Goal: Information Seeking & Learning: Learn about a topic

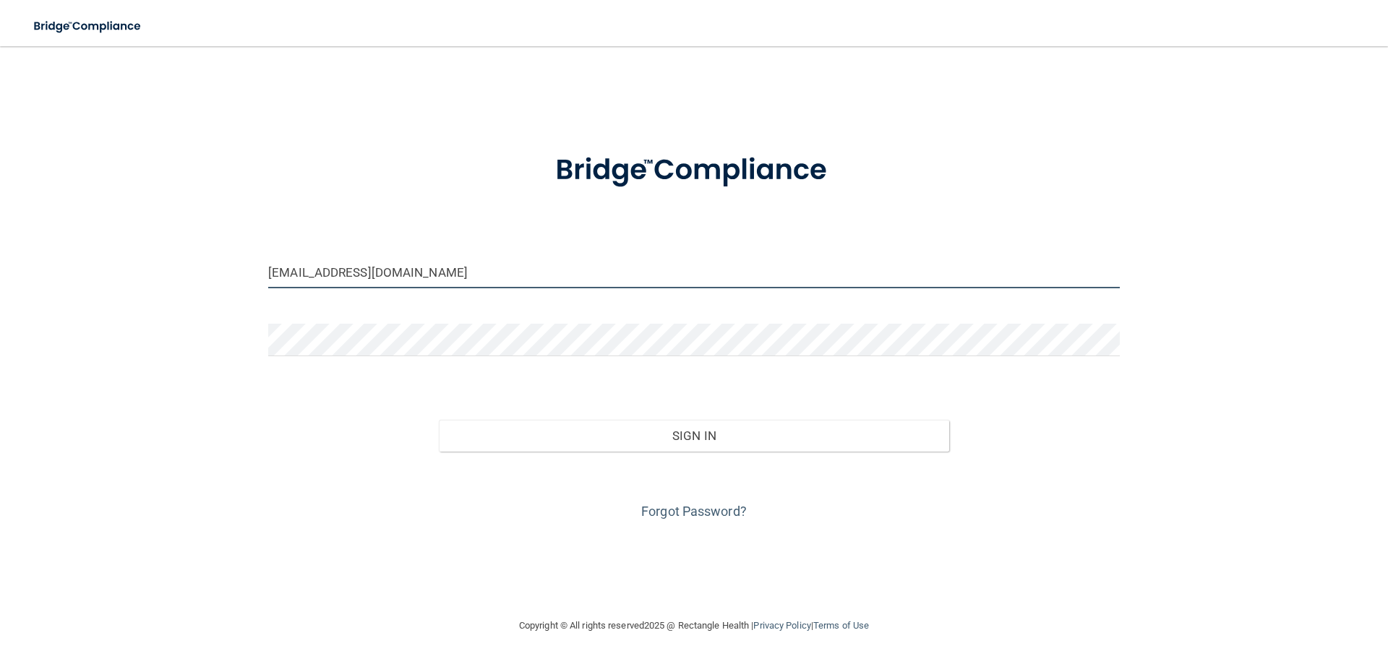
drag, startPoint x: 409, startPoint y: 273, endPoint x: 192, endPoint y: 272, distance: 216.9
click at [192, 272] on div "[EMAIL_ADDRESS][DOMAIN_NAME] Invalid email/password. You don't have permission …" at bounding box center [694, 332] width 1330 height 542
type input "[EMAIL_ADDRESS][DOMAIN_NAME]"
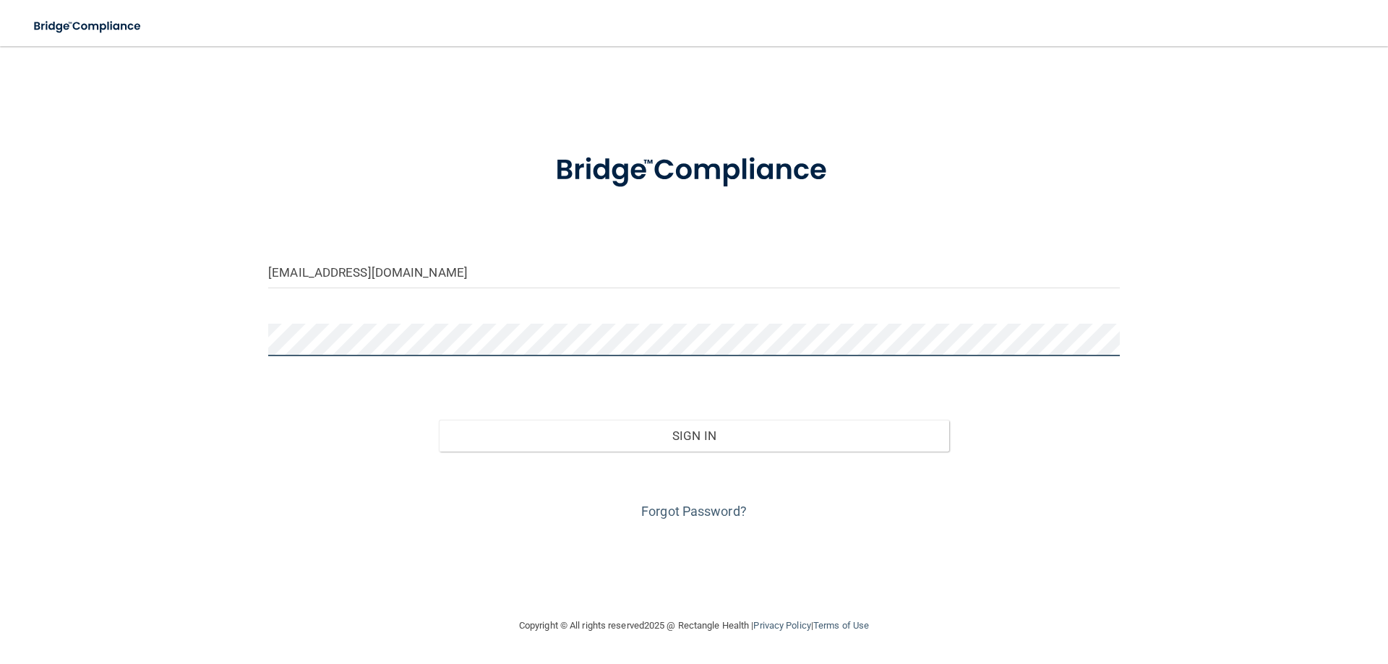
click at [194, 349] on div "[EMAIL_ADDRESS][DOMAIN_NAME] Invalid email/password. You don't have permission …" at bounding box center [694, 332] width 1330 height 542
click at [439, 420] on button "Sign In" at bounding box center [694, 436] width 511 height 32
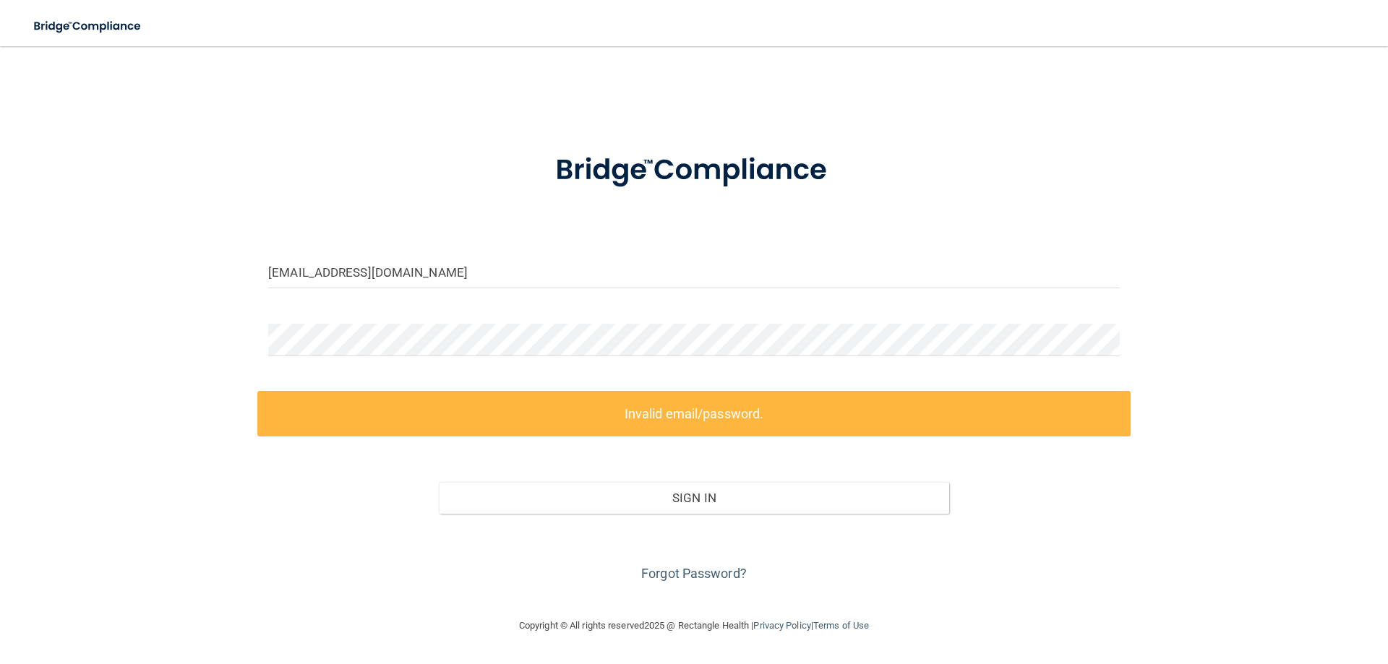
click at [803, 463] on div "Sign In" at bounding box center [693, 483] width 873 height 61
click at [247, 326] on div "[EMAIL_ADDRESS][DOMAIN_NAME] Invalid email/password. You don't have permission …" at bounding box center [694, 332] width 1330 height 542
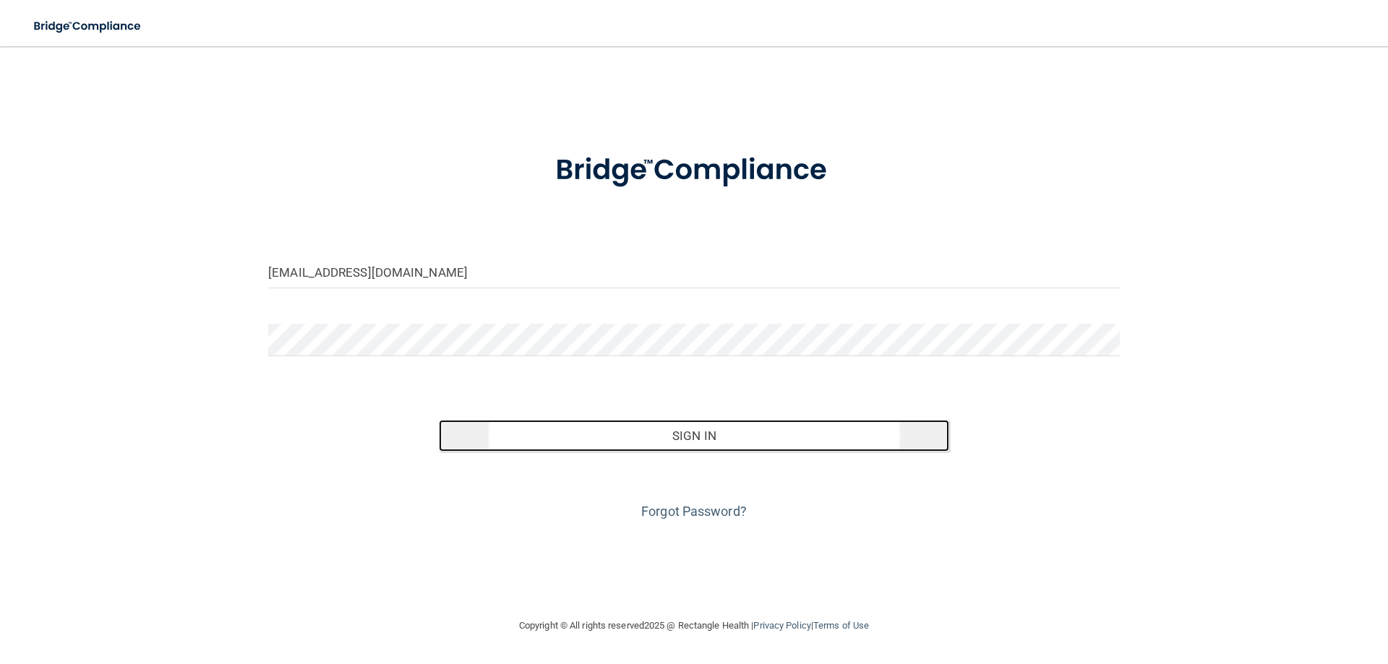
drag, startPoint x: 716, startPoint y: 430, endPoint x: 709, endPoint y: 429, distance: 8.1
click at [713, 430] on button "Sign In" at bounding box center [694, 436] width 511 height 32
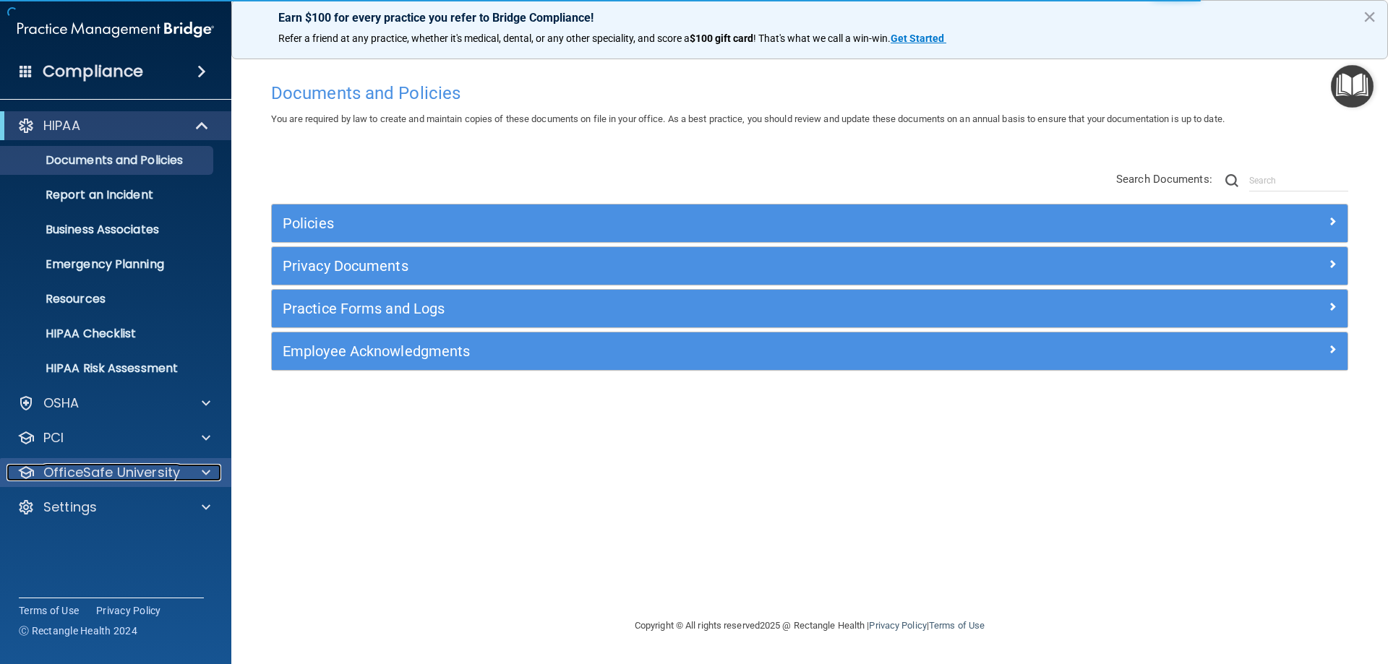
click at [103, 474] on p "OfficeSafe University" at bounding box center [111, 472] width 137 height 17
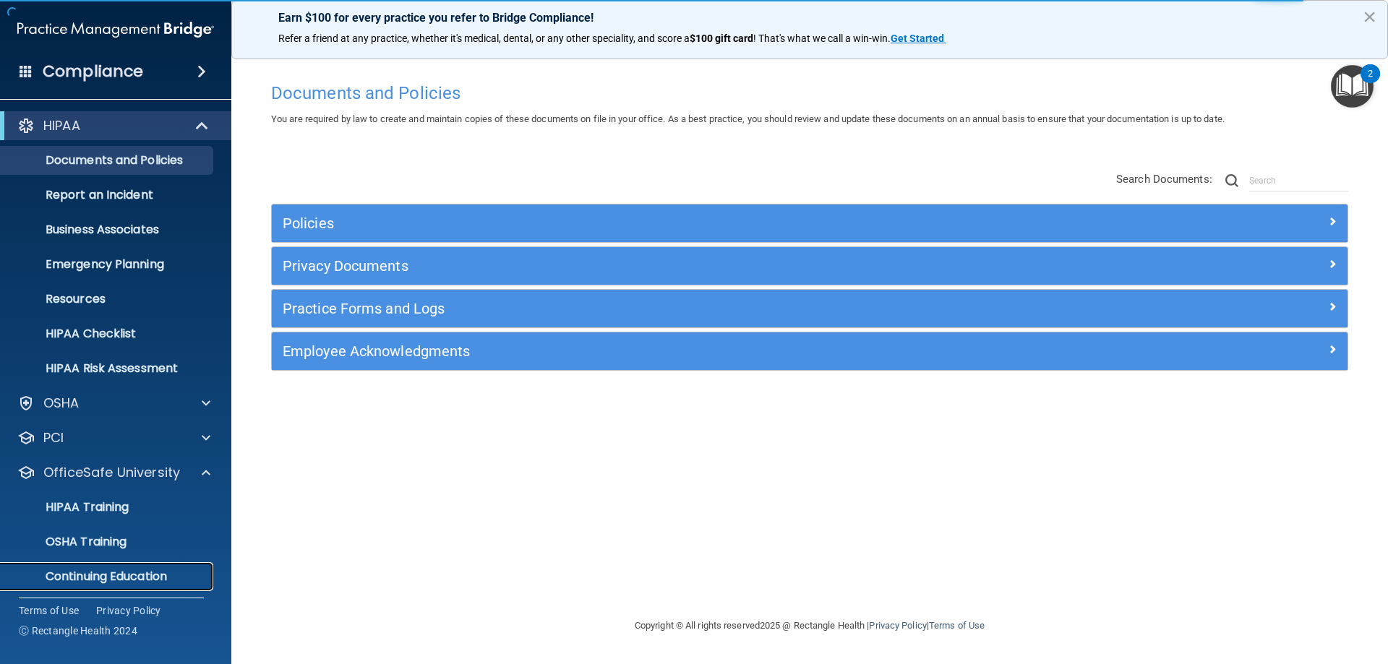
click at [107, 571] on p "Continuing Education" at bounding box center [107, 577] width 197 height 14
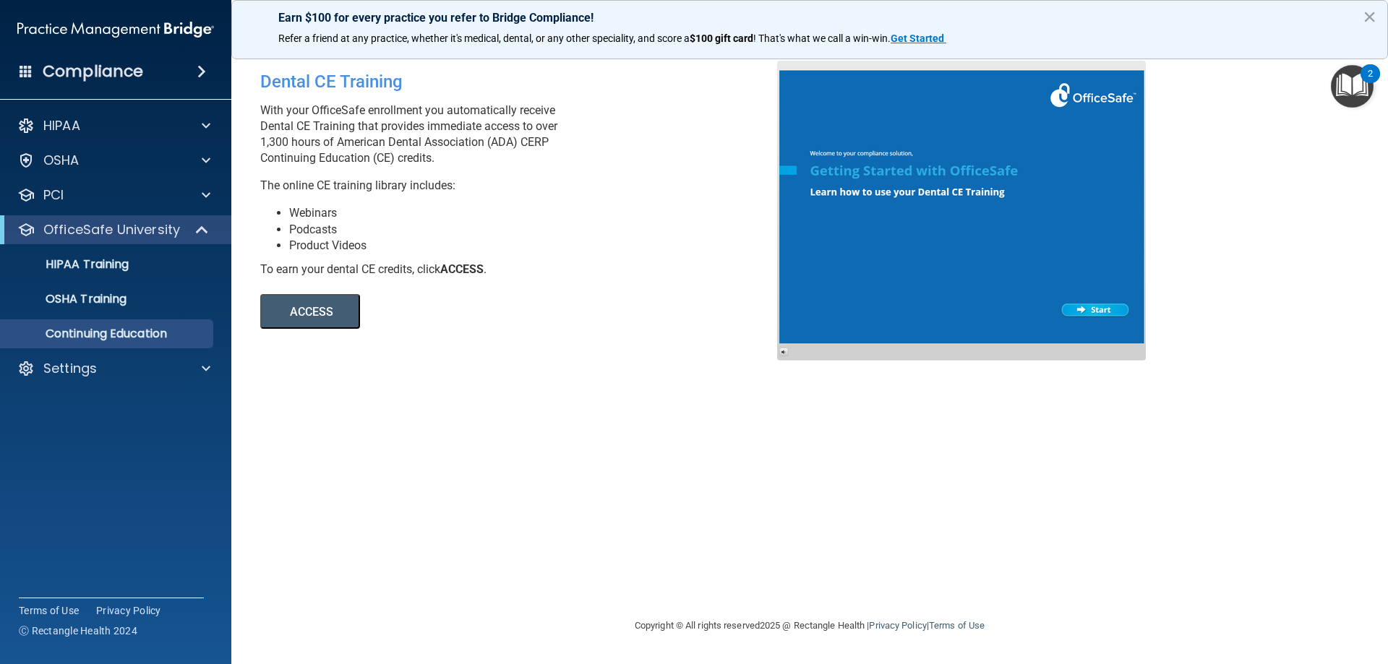
click at [326, 304] on button "ACCESS" at bounding box center [310, 311] width 100 height 35
